Goal: Task Accomplishment & Management: Complete application form

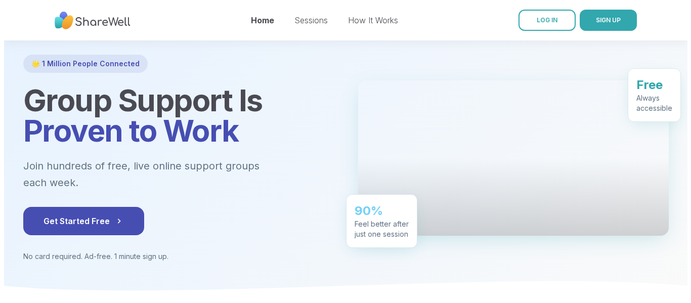
scroll to position [152, 0]
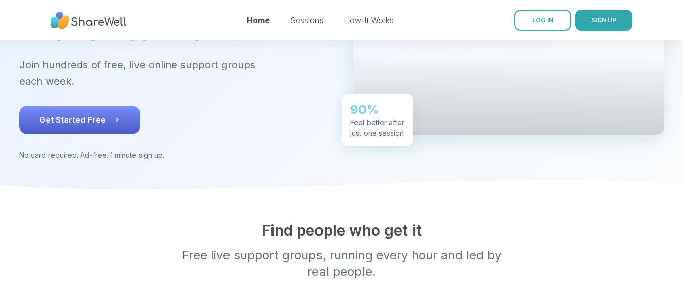
click at [102, 106] on button "Get Started Free" at bounding box center [79, 120] width 121 height 28
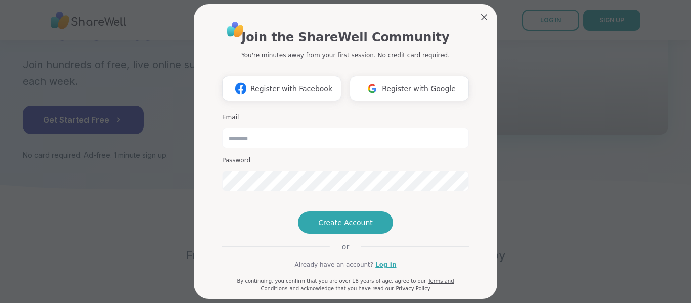
click at [280, 118] on h3 "Email" at bounding box center [345, 117] width 247 height 9
click at [236, 122] on div "Email" at bounding box center [345, 130] width 247 height 35
click at [232, 146] on input "email" at bounding box center [345, 138] width 247 height 20
type input "**********"
click at [318, 228] on span "Create Account" at bounding box center [345, 222] width 55 height 10
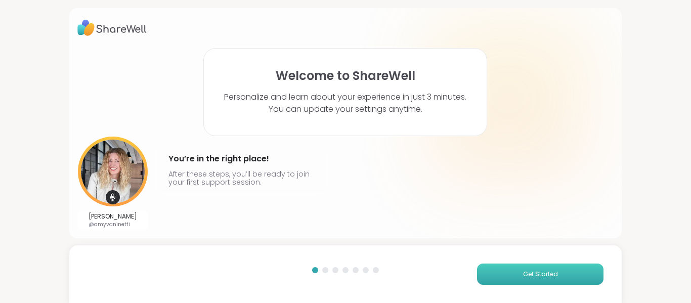
click at [509, 265] on button "Get Started" at bounding box center [540, 273] width 126 height 21
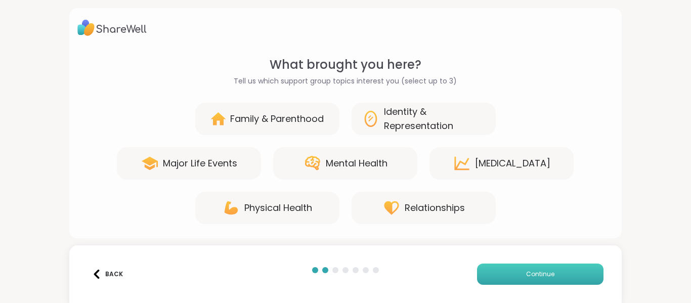
click at [501, 273] on button "Continue" at bounding box center [540, 273] width 126 height 21
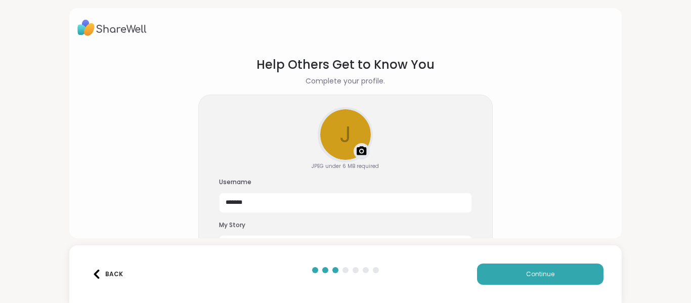
click at [104, 271] on div "Back" at bounding box center [107, 274] width 31 height 9
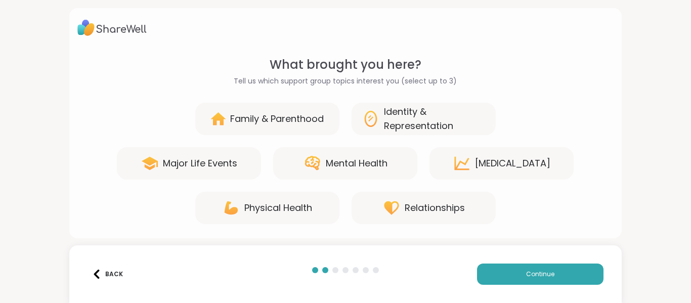
click at [104, 274] on div "Back" at bounding box center [107, 274] width 31 height 9
